Goal: Transaction & Acquisition: Download file/media

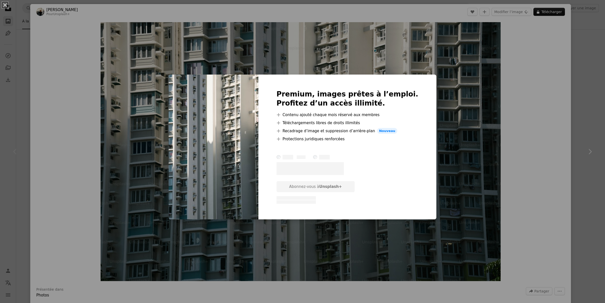
scroll to position [31, 0]
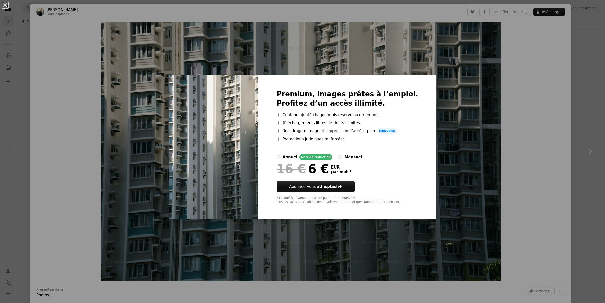
click at [512, 107] on div "An X shape Premium, images prêtes à l’emploi. Profitez d’un accès illimité. A p…" at bounding box center [302, 151] width 605 height 303
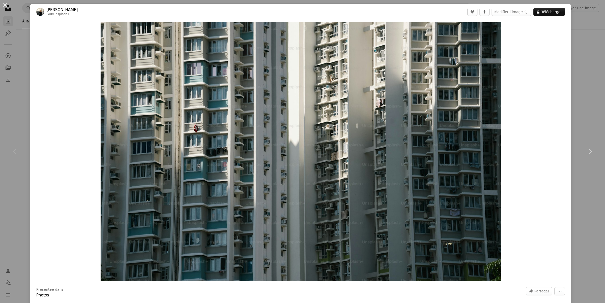
click at [580, 56] on div "An X shape Chevron left Chevron right [PERSON_NAME] Pour Unsplash+ A heart A pl…" at bounding box center [302, 151] width 605 height 303
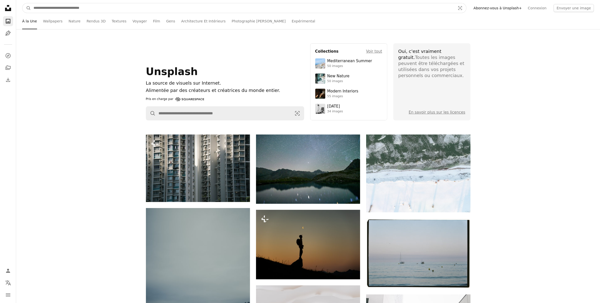
click at [142, 8] on input "Rechercher des visuels sur tout le site" at bounding box center [242, 8] width 423 height 10
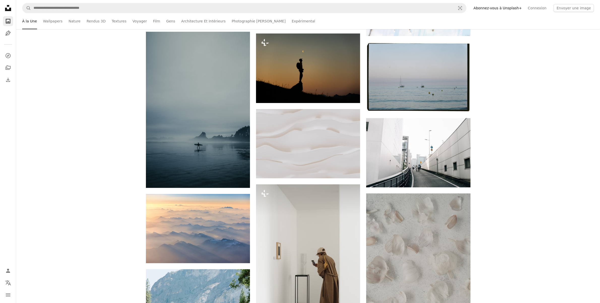
scroll to position [189, 0]
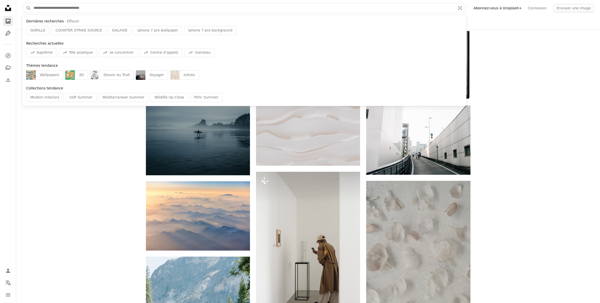
click at [98, 7] on input "Rechercher des visuels sur tout le site" at bounding box center [242, 8] width 423 height 10
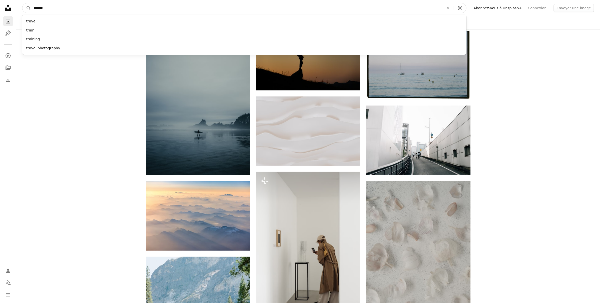
type input "*******"
click at [22, 3] on button "A magnifying glass" at bounding box center [26, 8] width 9 height 10
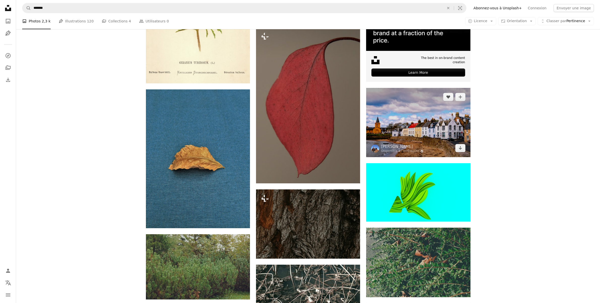
scroll to position [252, 0]
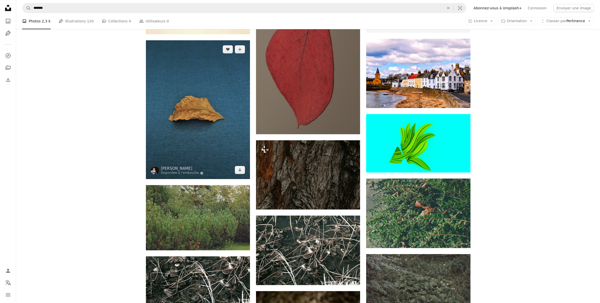
click at [188, 106] on img at bounding box center [198, 109] width 104 height 139
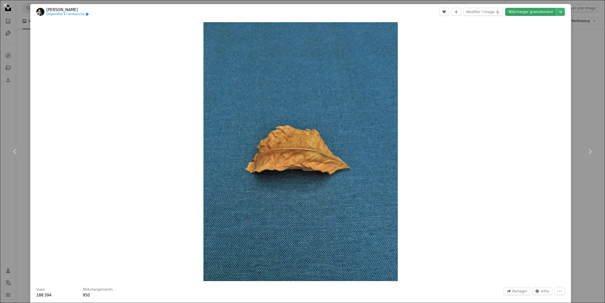
click at [541, 13] on link "Télécharger gratuitement" at bounding box center [530, 12] width 51 height 8
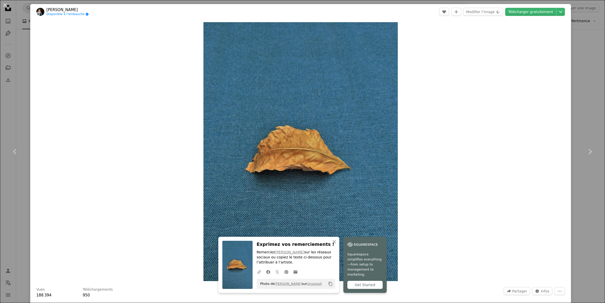
click at [585, 65] on div "An X shape Chevron left Chevron right An X shape Fermer Exprimez vos remercieme…" at bounding box center [302, 151] width 605 height 303
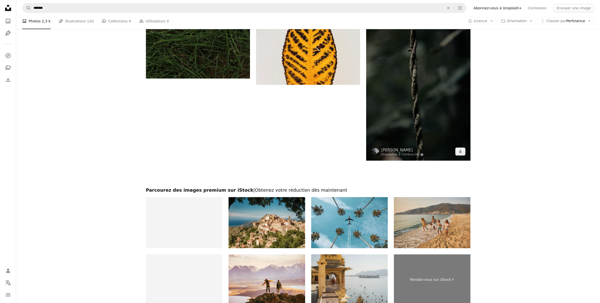
scroll to position [724, 0]
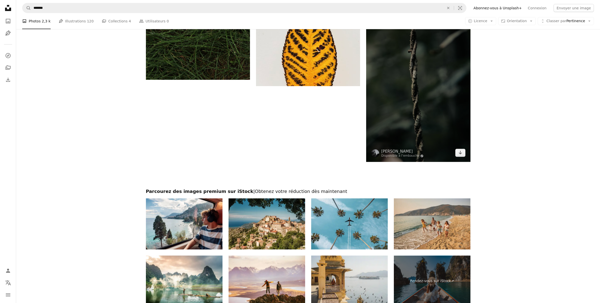
click at [432, 88] on img at bounding box center [418, 84] width 104 height 156
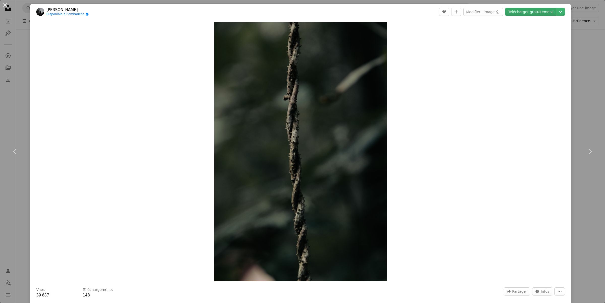
click at [527, 13] on link "Télécharger gratuitement" at bounding box center [530, 12] width 51 height 8
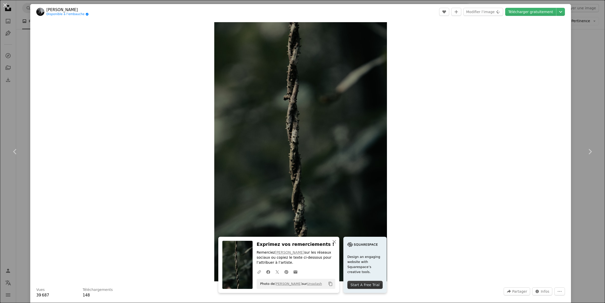
click at [575, 92] on div "An X shape Chevron left Chevron right An X shape Fermer Exprimez vos remercieme…" at bounding box center [302, 151] width 605 height 303
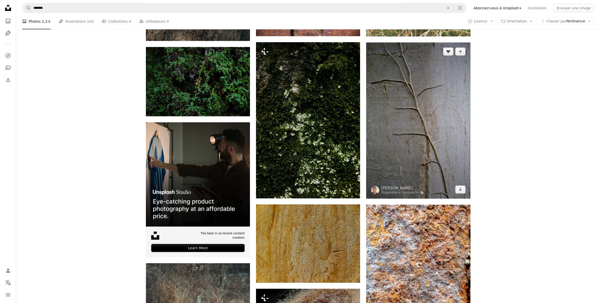
scroll to position [945, 0]
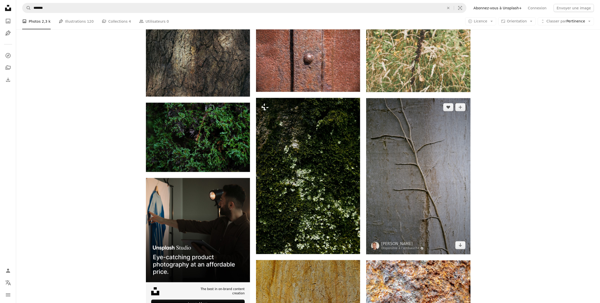
click at [422, 114] on img at bounding box center [418, 176] width 104 height 156
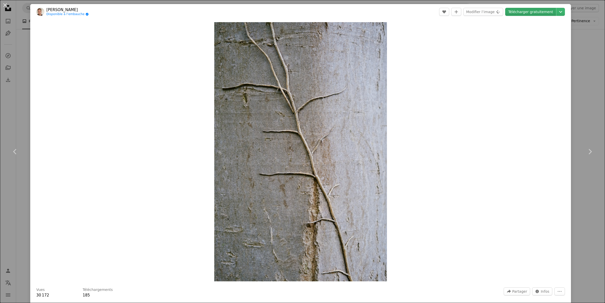
click at [524, 16] on link "Télécharger gratuitement" at bounding box center [530, 12] width 51 height 8
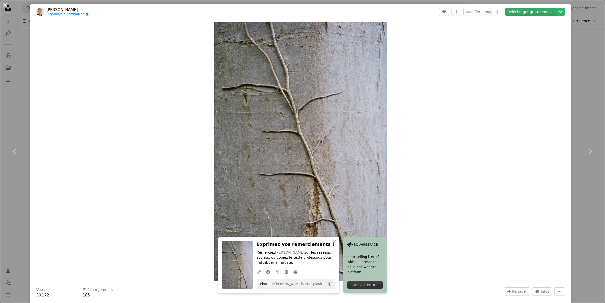
click at [526, 13] on link "Télécharger gratuitement" at bounding box center [530, 12] width 51 height 8
click at [576, 77] on div "An X shape Chevron left Chevron right An X shape Fermer Exprimez vos remercieme…" at bounding box center [302, 151] width 605 height 303
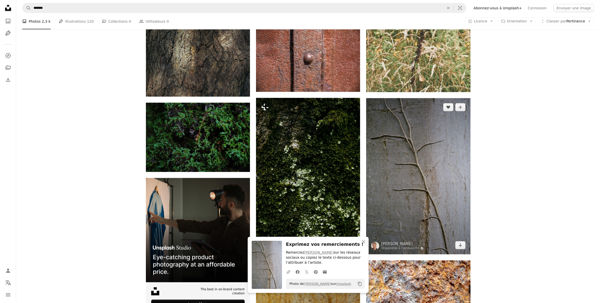
click at [422, 154] on img at bounding box center [418, 176] width 104 height 156
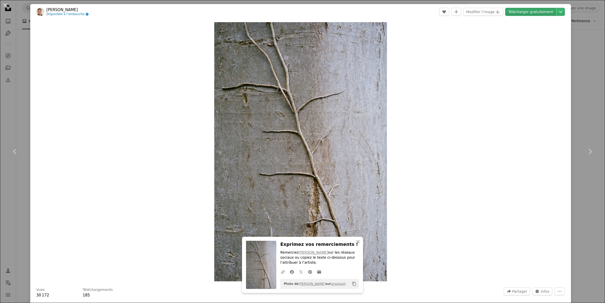
click at [518, 12] on link "Télécharger gratuitement" at bounding box center [530, 12] width 51 height 8
click at [582, 47] on div "An X shape Chevron left Chevron right An X shape Fermer Exprimez vos remercieme…" at bounding box center [302, 151] width 605 height 303
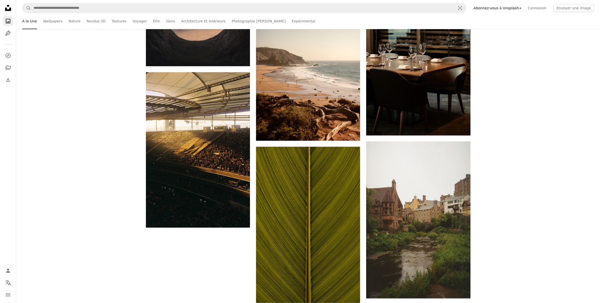
scroll to position [189, 0]
